Goal: Find contact information: Find contact information

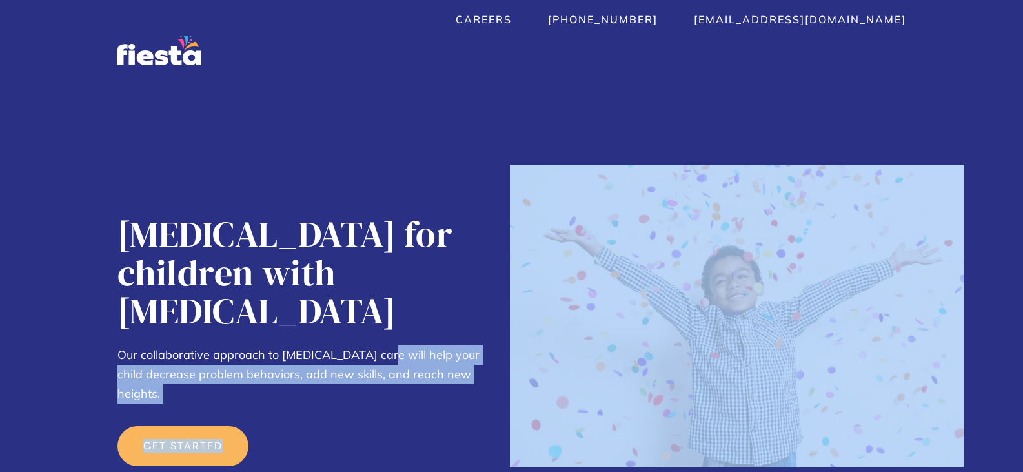
drag, startPoint x: 126, startPoint y: 230, endPoint x: 374, endPoint y: 318, distance: 262.5
click at [374, 317] on section "ABA Therapy for children with Autism Our collaborative approach to autism care …" at bounding box center [511, 317] width 1023 height 469
click at [303, 360] on div "ABA Therapy for children with Autism Our collaborative approach to autism care …" at bounding box center [306, 383] width 379 height 337
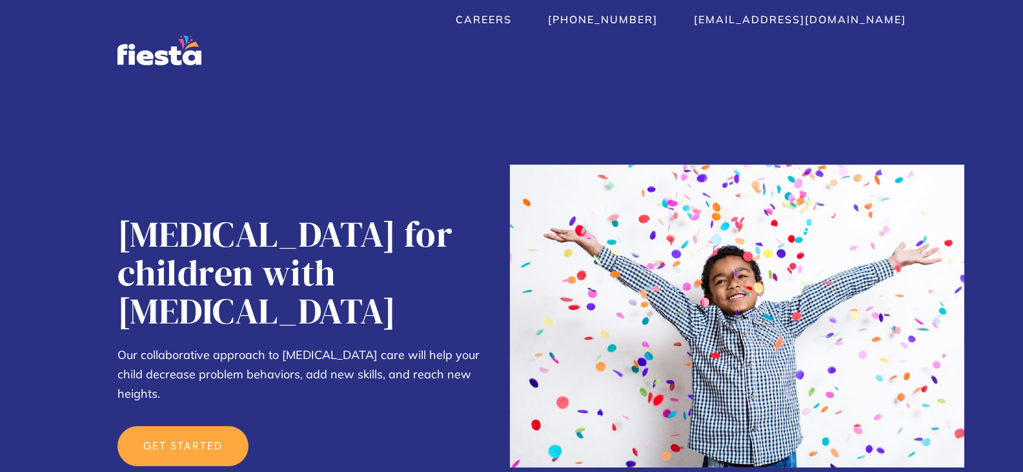
click at [206, 426] on link "get started" at bounding box center [182, 446] width 131 height 40
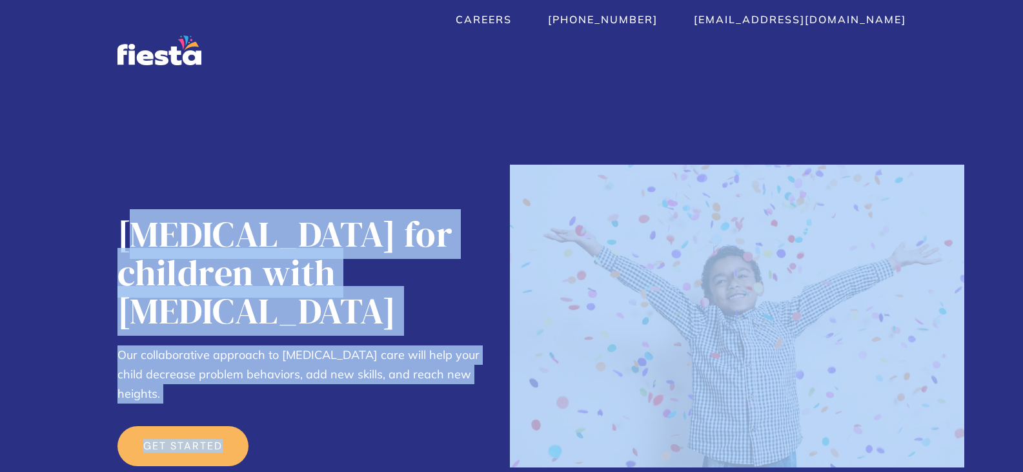
drag, startPoint x: 130, startPoint y: 228, endPoint x: 541, endPoint y: 369, distance: 434.4
click at [541, 369] on div "ABA Therapy for children with Autism Our collaborative approach to autism care …" at bounding box center [511, 357] width 789 height 389
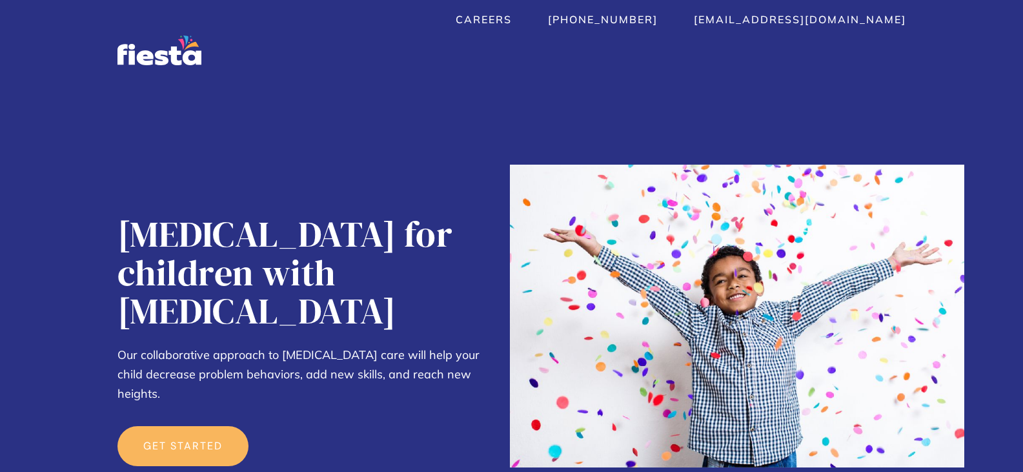
click at [110, 230] on div at bounding box center [511, 340] width 1023 height 514
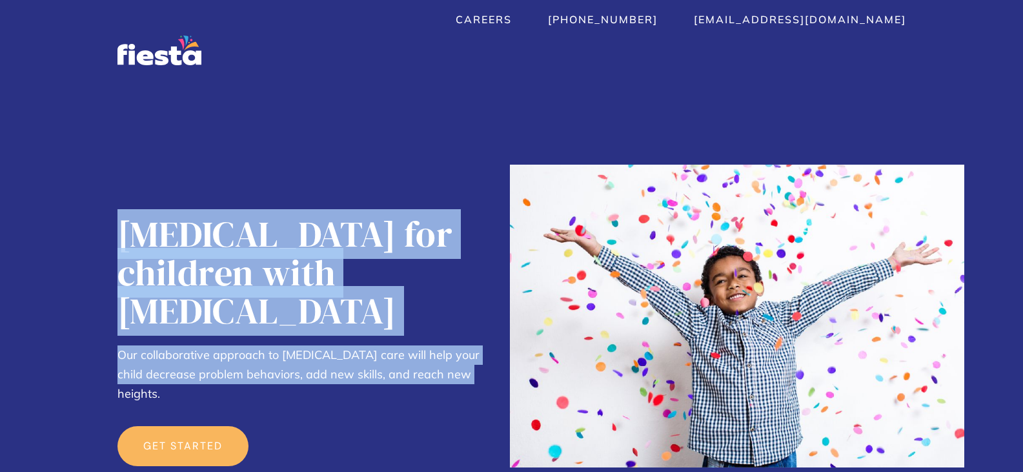
drag, startPoint x: 120, startPoint y: 232, endPoint x: 481, endPoint y: 336, distance: 375.4
click at [481, 336] on div "ABA Therapy for children with Autism Our collaborative approach to autism care …" at bounding box center [306, 383] width 379 height 337
copy div "ABA Therapy for children with Autism Our collaborative approach to autism care …"
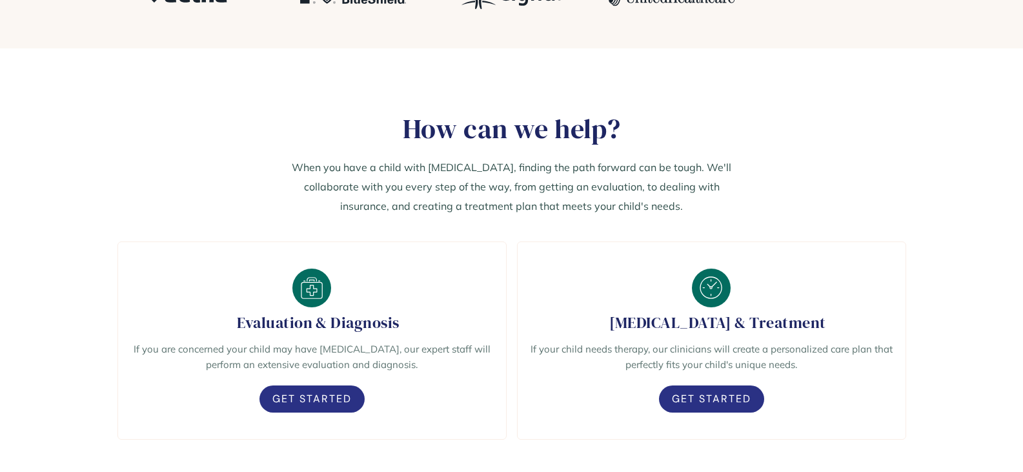
scroll to position [645, 0]
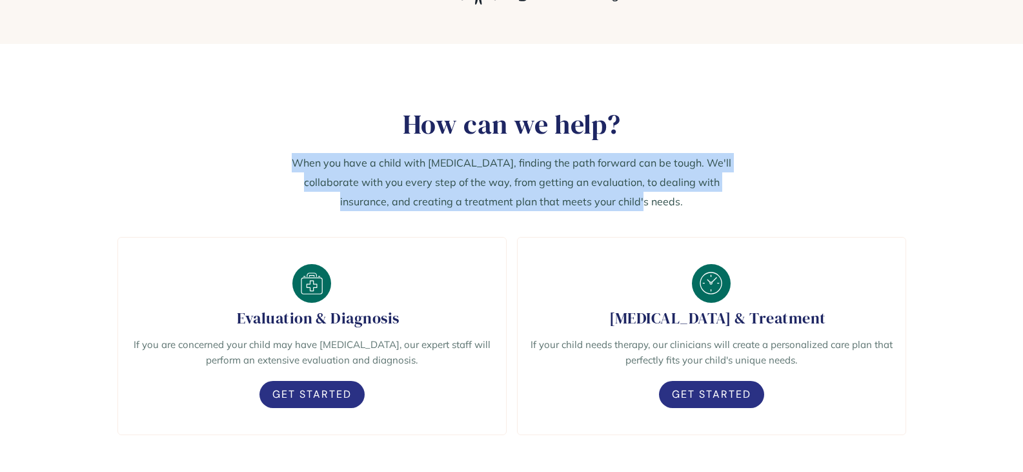
drag, startPoint x: 287, startPoint y: 162, endPoint x: 674, endPoint y: 204, distance: 390.1
click at [674, 204] on p "When you have a child with autism, finding the path forward can be tough. We'll…" at bounding box center [511, 182] width 460 height 58
copy p "When you have a child with autism, finding the path forward can be tough. We'll…"
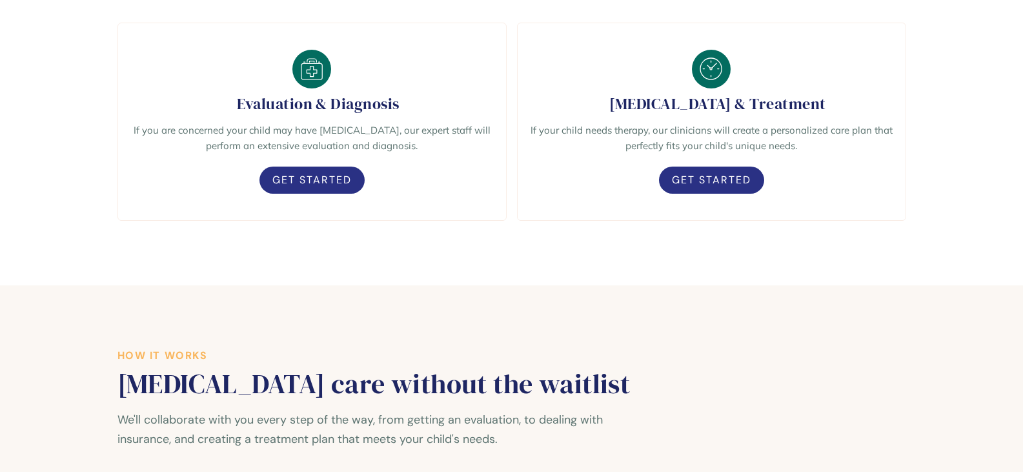
scroll to position [725, 0]
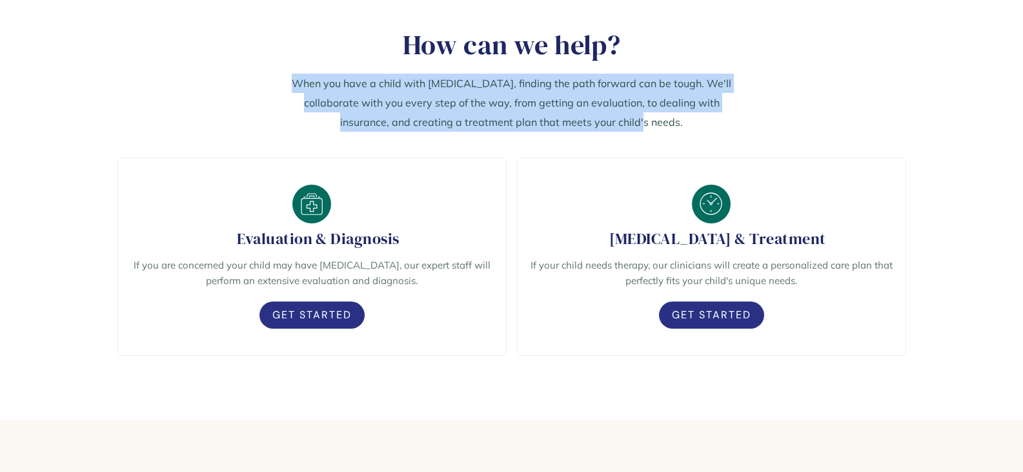
copy p "When you have a child with autism, finding the path forward can be tough. We'll…"
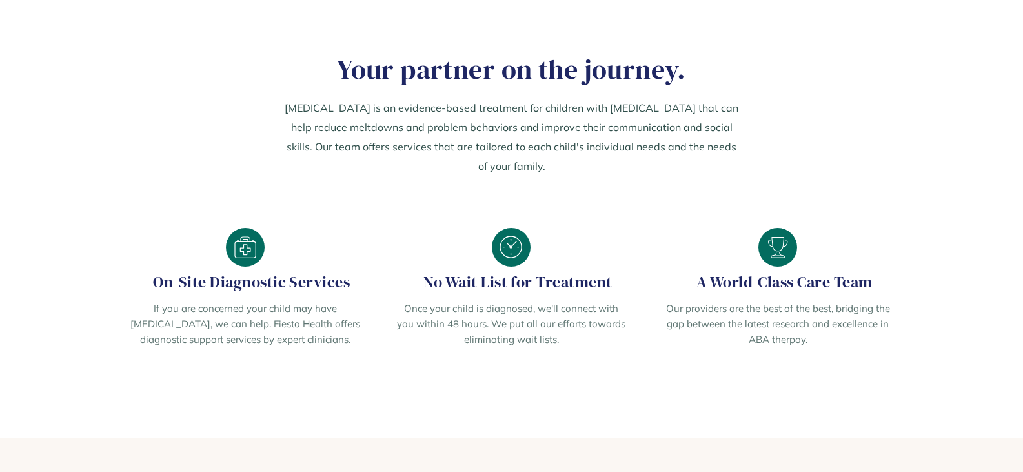
scroll to position [1628, 0]
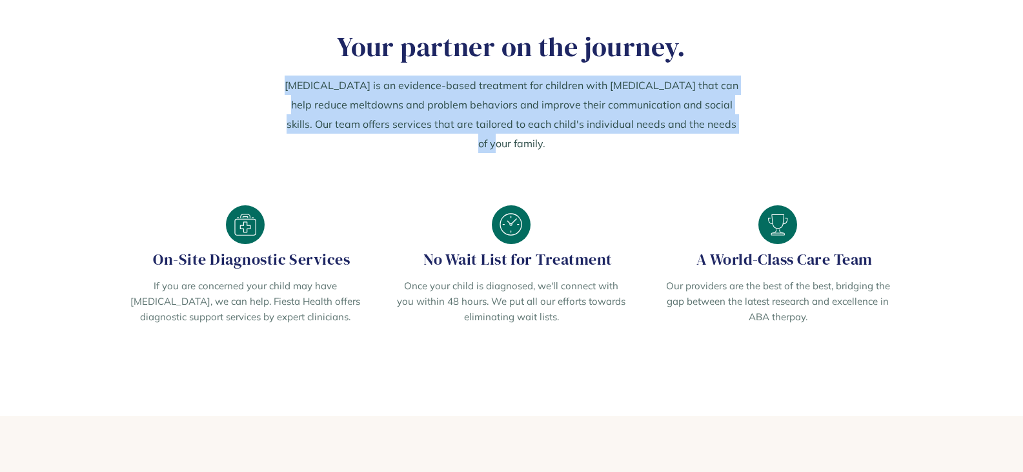
drag, startPoint x: 288, startPoint y: 79, endPoint x: 791, endPoint y: 132, distance: 506.0
click at [791, 132] on section "Your partner on the journey. ABA Therapy is an evidence-based treatment for chi…" at bounding box center [511, 190] width 1023 height 449
copy p "ABA Therapy is an evidence-based treatment for children with autism that can he…"
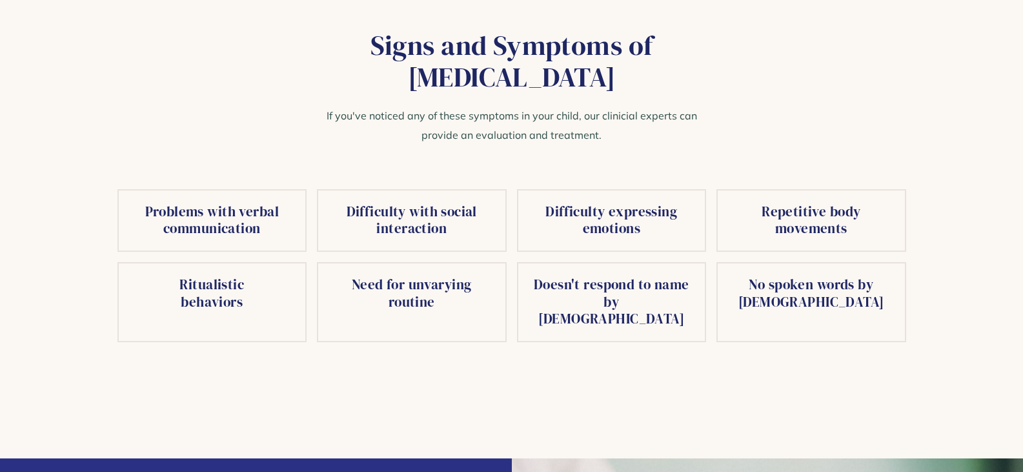
scroll to position [2080, 0]
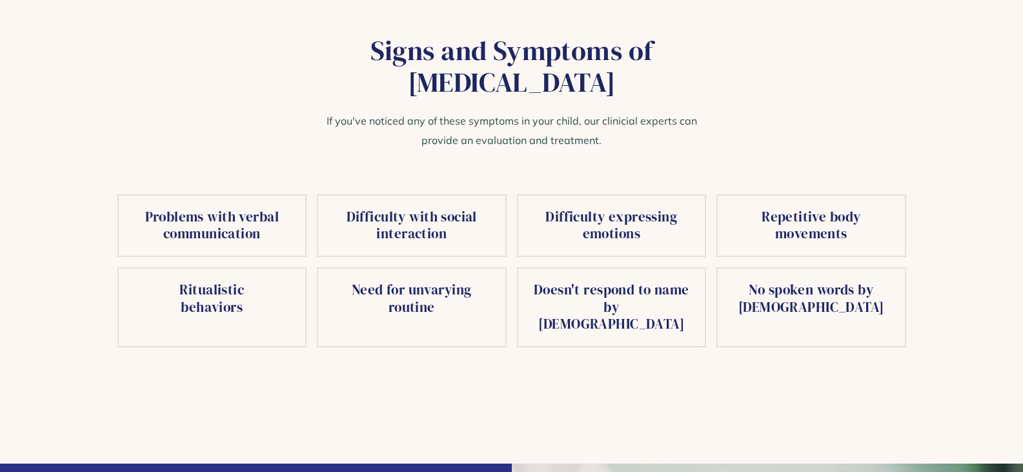
click at [256, 208] on h4 "Problems with verbal communication" at bounding box center [212, 225] width 161 height 34
click at [252, 281] on h4 "Ritualistic behaviors" at bounding box center [212, 298] width 161 height 34
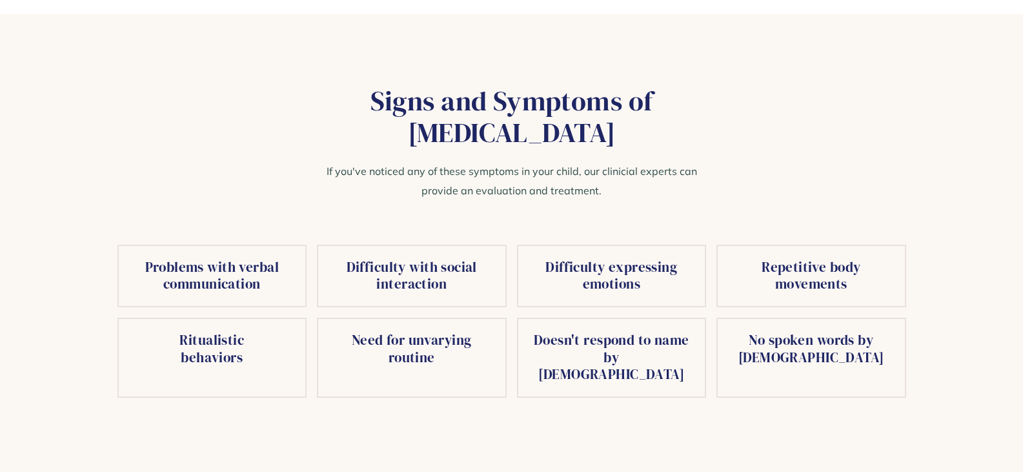
scroll to position [2015, 0]
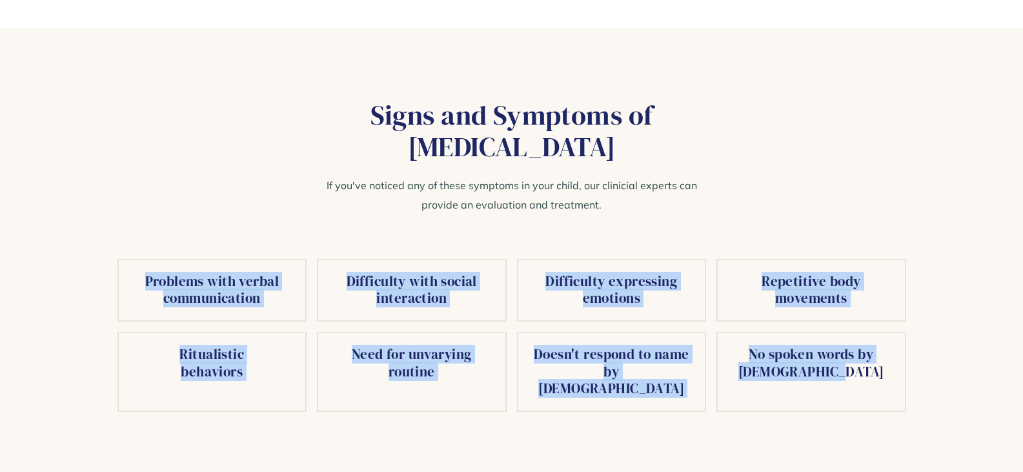
drag, startPoint x: 130, startPoint y: 234, endPoint x: 877, endPoint y: 332, distance: 753.0
click at [877, 332] on div "Problems with verbal communication Difficulty with social interaction Difficult…" at bounding box center [511, 336] width 789 height 154
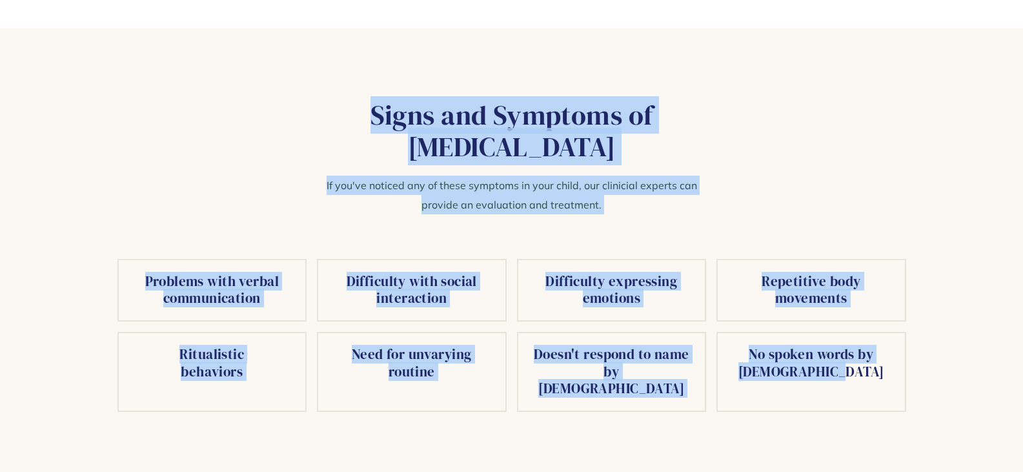
drag, startPoint x: 274, startPoint y: 70, endPoint x: 856, endPoint y: 320, distance: 633.0
click at [856, 320] on section "Signs and Symptoms of Autism If you've noticed any of these symptoms in your ch…" at bounding box center [511, 277] width 1023 height 499
copy section "Signs and Symptoms of Autism If you've noticed any of these symptoms in your ch…"
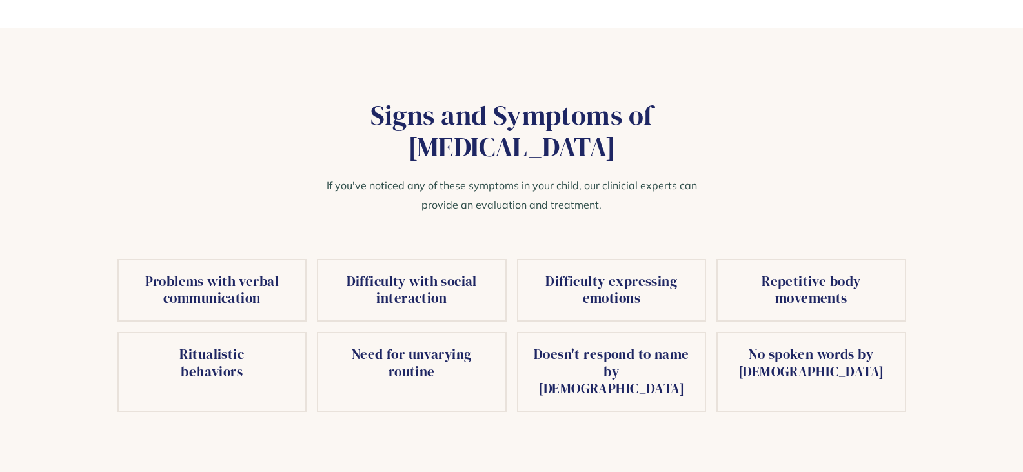
click at [276, 64] on section "Signs and Symptoms of Autism If you've noticed any of these symptoms in your ch…" at bounding box center [511, 277] width 1023 height 499
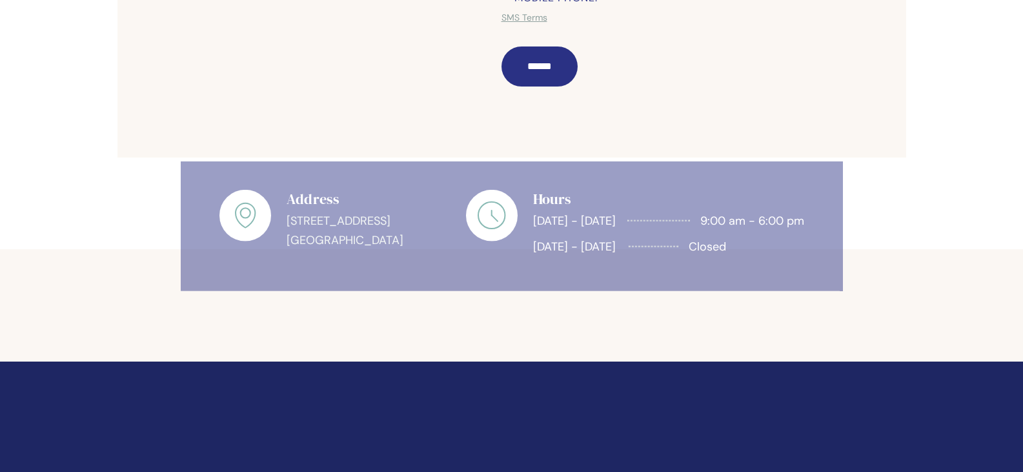
scroll to position [646, 0]
